Goal: Information Seeking & Learning: Learn about a topic

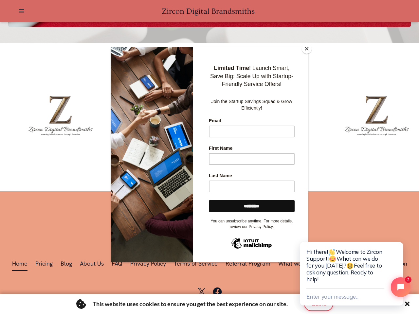
scroll to position [0, 1022]
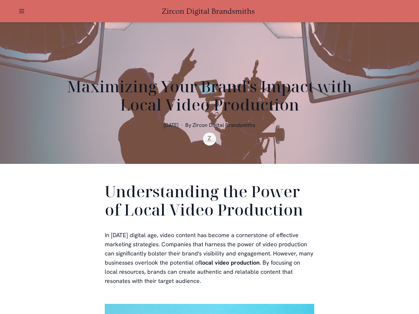
scroll to position [131, 0]
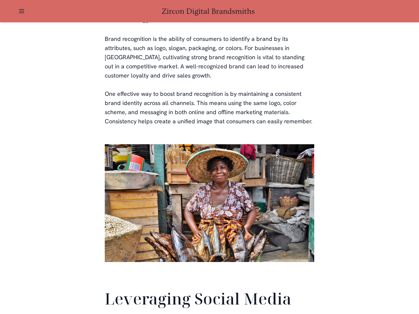
scroll to position [1541, 0]
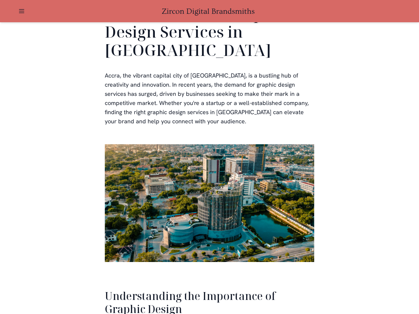
scroll to position [1345, 0]
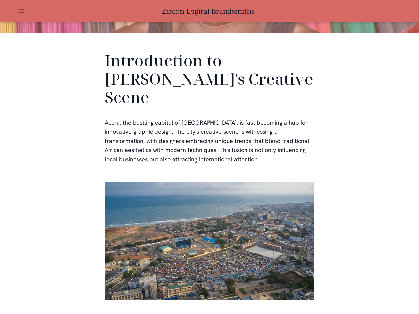
scroll to position [196, 0]
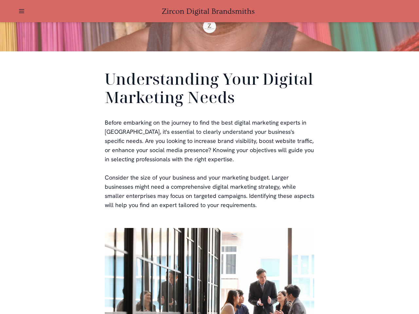
scroll to position [196, 0]
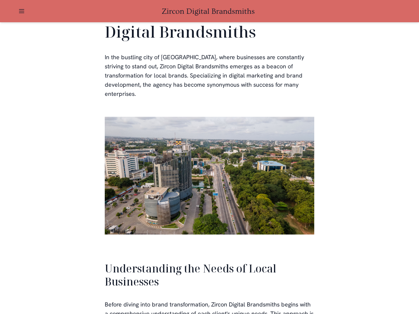
scroll to position [1396, 0]
